Goal: Task Accomplishment & Management: Use online tool/utility

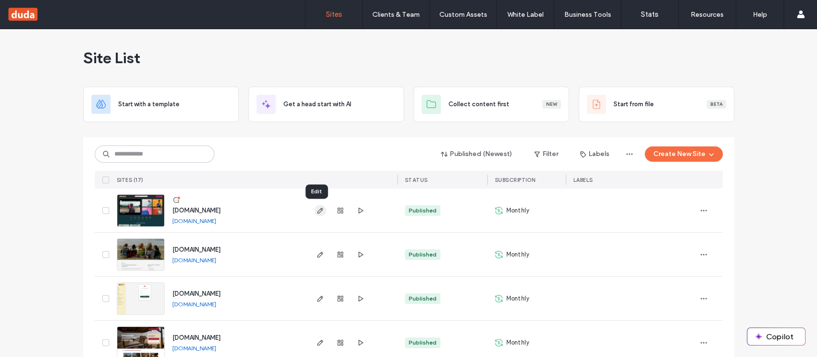
click at [317, 211] on icon "button" at bounding box center [321, 211] width 8 height 8
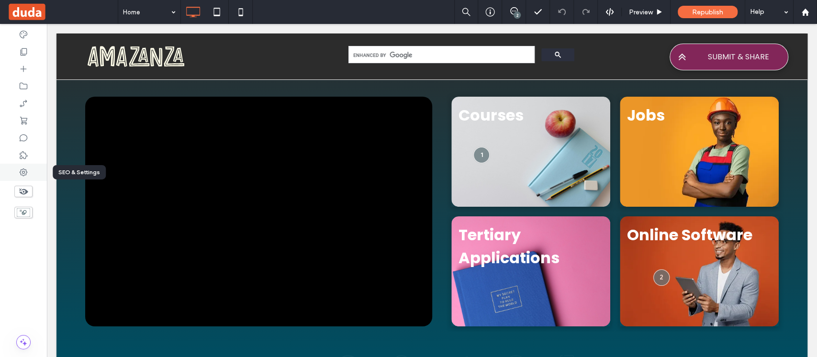
click at [22, 170] on use at bounding box center [24, 173] width 8 height 8
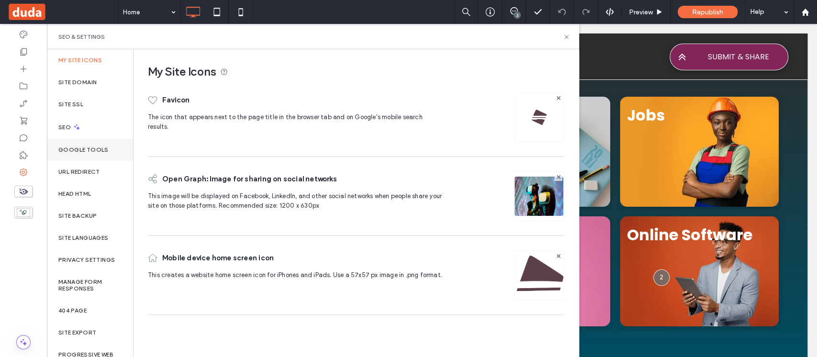
click at [90, 151] on label "Google Tools" at bounding box center [83, 150] width 50 height 7
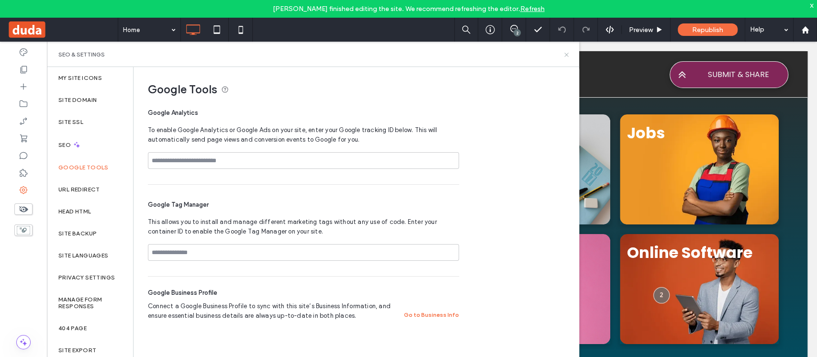
click at [565, 53] on icon at bounding box center [566, 54] width 7 height 7
